Goal: Task Accomplishment & Management: Manage account settings

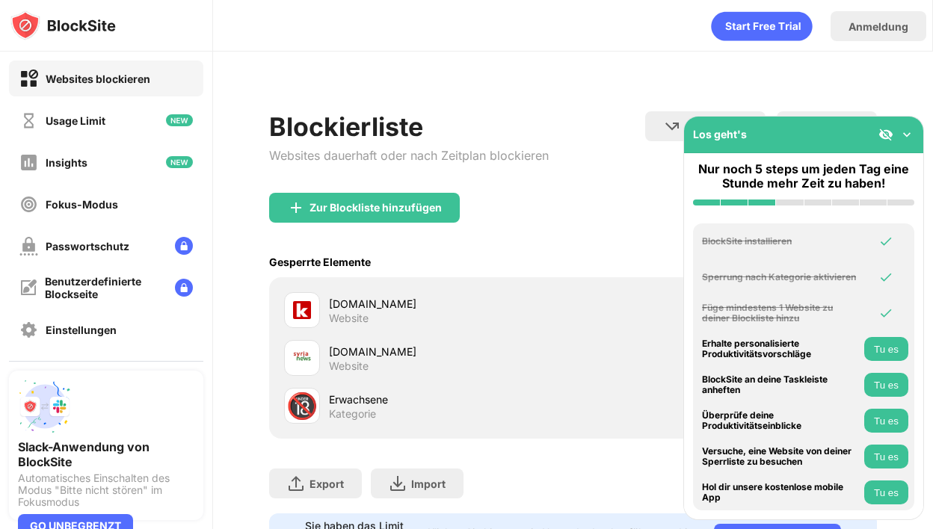
drag, startPoint x: 394, startPoint y: 367, endPoint x: 291, endPoint y: 303, distance: 120.9
click at [291, 303] on div "kicker.de Website syria.news Website 🔞 Erwachsene Kategorie" at bounding box center [573, 357] width 590 height 143
click at [345, 328] on div "kicker.de Website" at bounding box center [573, 310] width 590 height 48
click at [909, 134] on img at bounding box center [906, 134] width 15 height 15
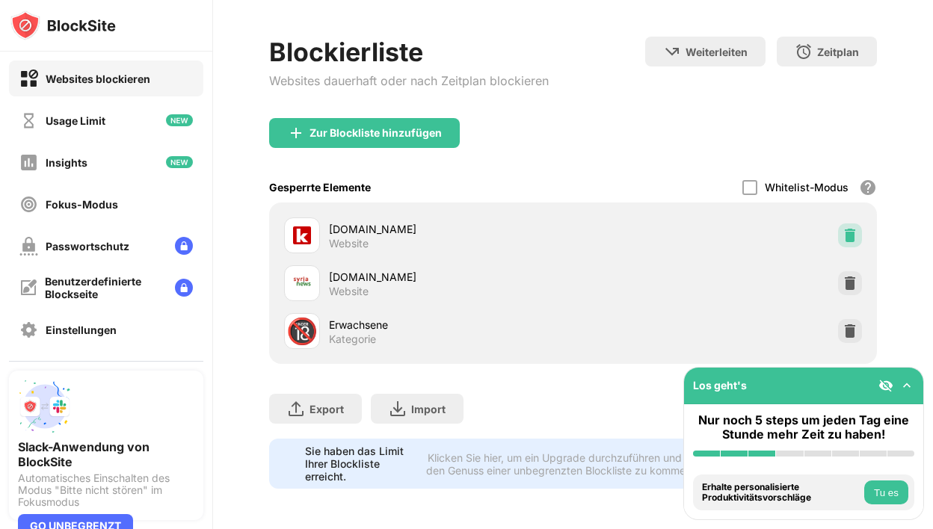
click at [853, 230] on img at bounding box center [849, 235] width 15 height 15
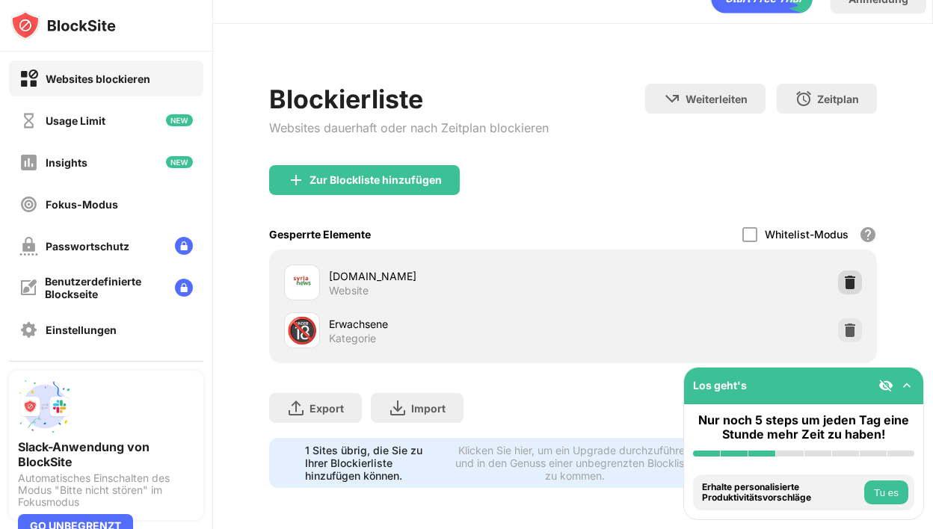
click at [842, 275] on img at bounding box center [849, 282] width 15 height 15
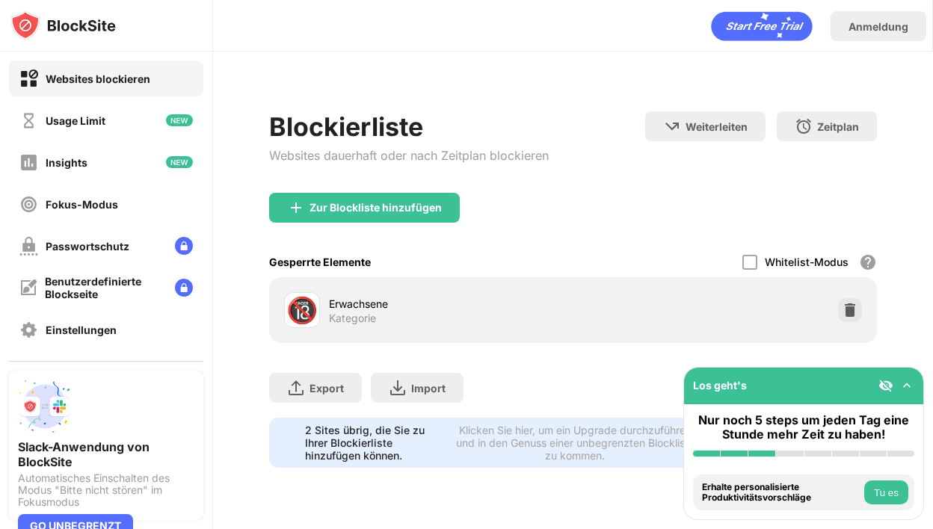
scroll to position [0, 0]
